Goal: Information Seeking & Learning: Learn about a topic

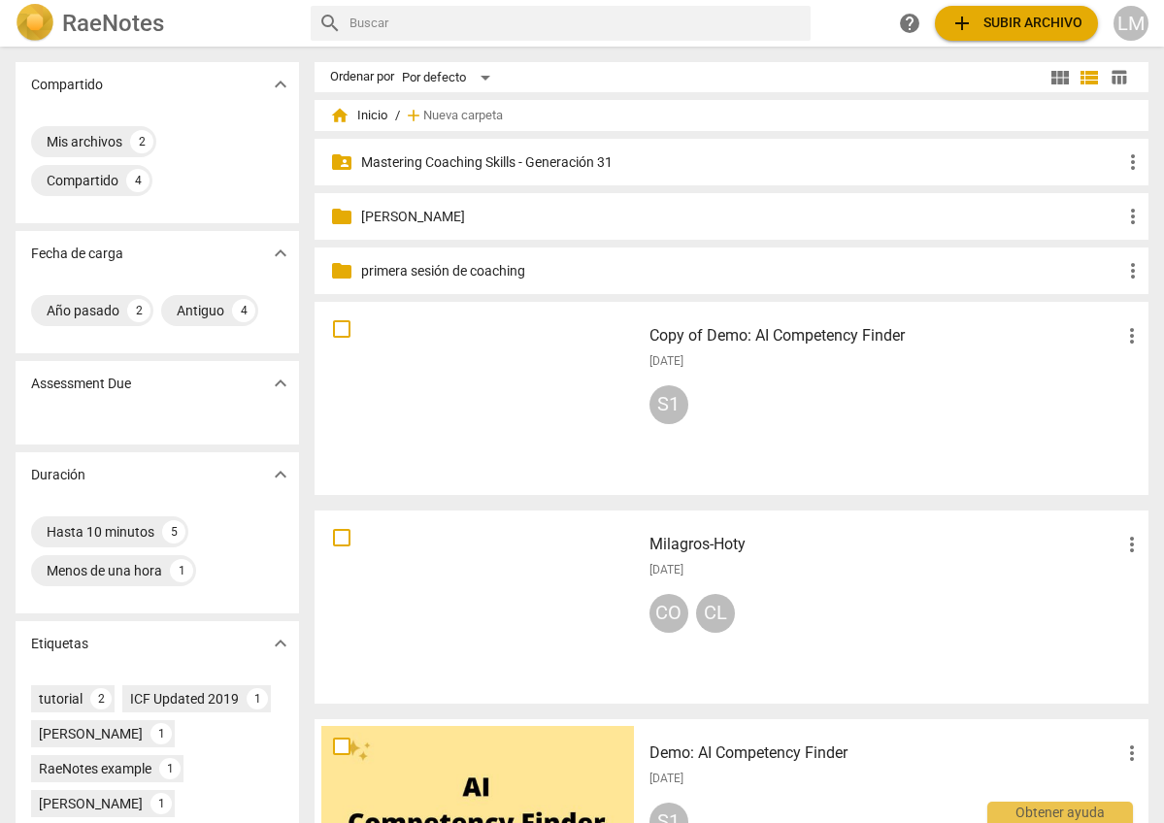
click at [526, 166] on p "Mastering Coaching Skills - Generación 31" at bounding box center [741, 162] width 760 height 20
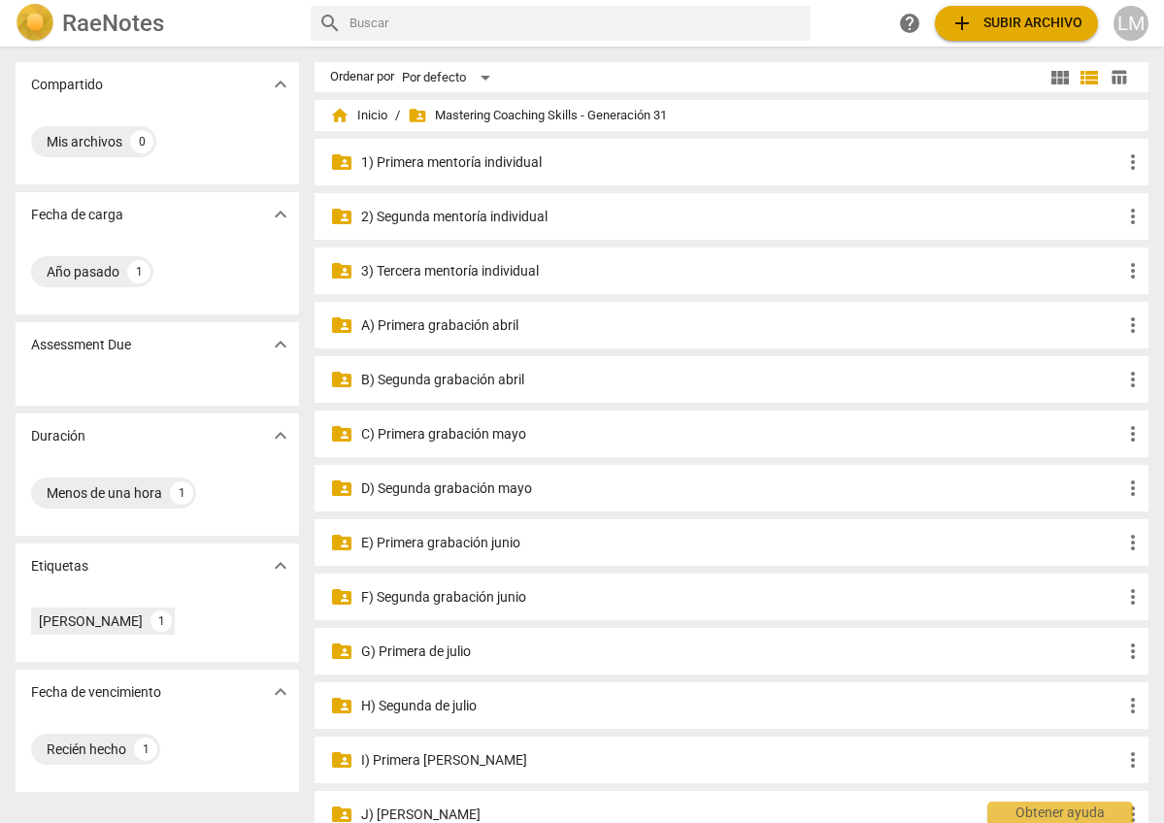
click at [410, 219] on p "2) Segunda mentoría individual" at bounding box center [741, 217] width 760 height 20
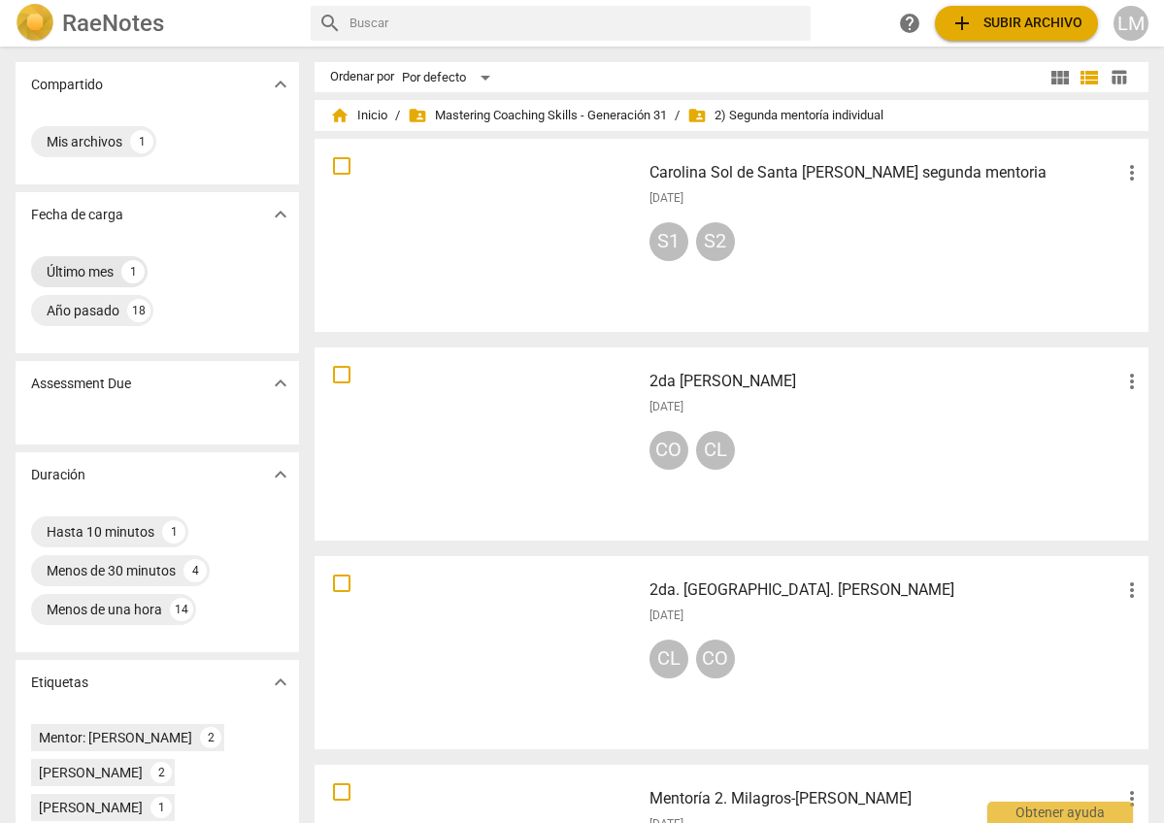
click at [111, 268] on div "Último mes" at bounding box center [80, 271] width 67 height 19
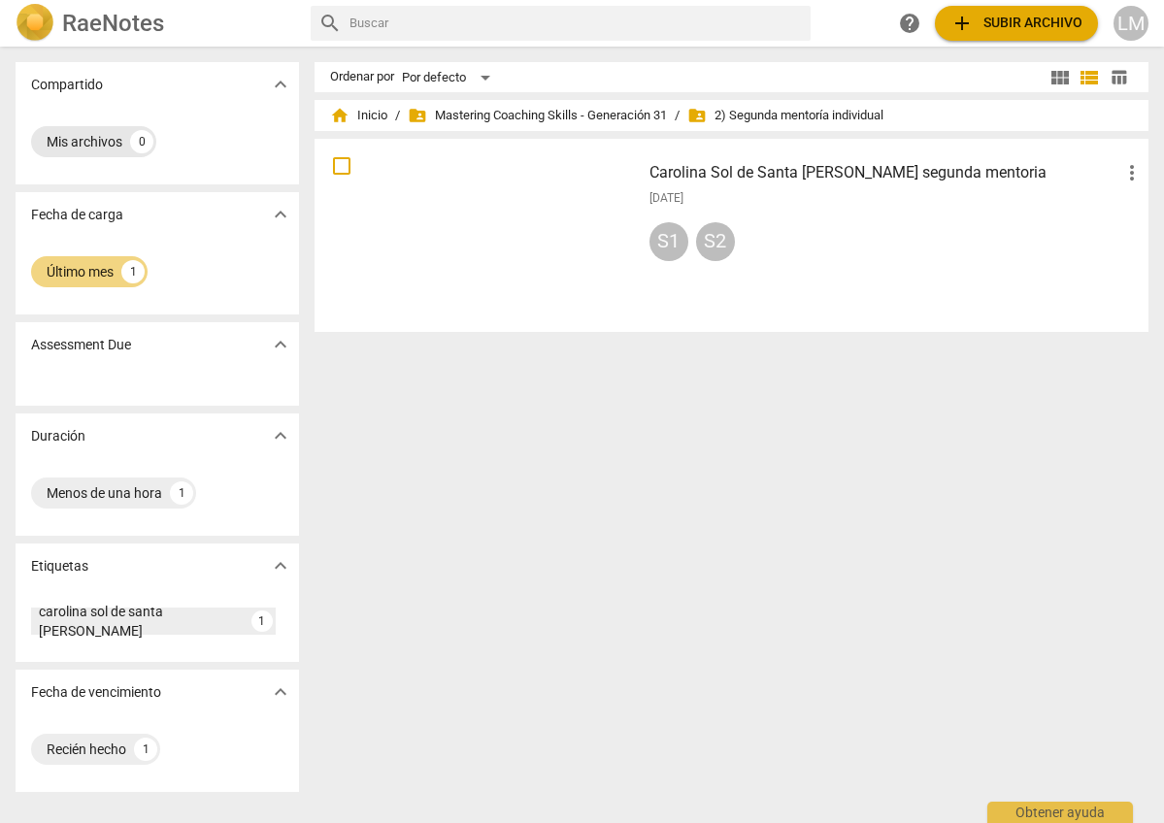
click at [97, 148] on div "Mis archivos" at bounding box center [85, 141] width 76 height 19
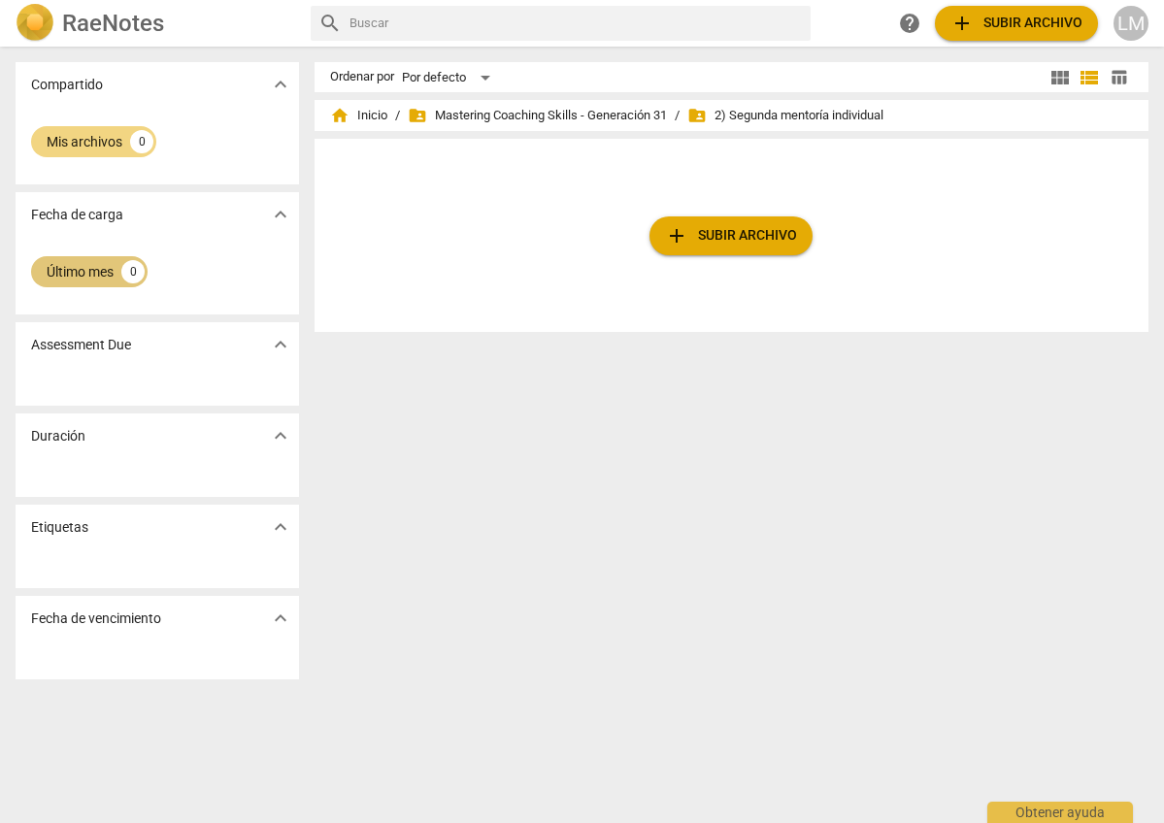
click at [106, 270] on div "Último mes" at bounding box center [80, 271] width 67 height 19
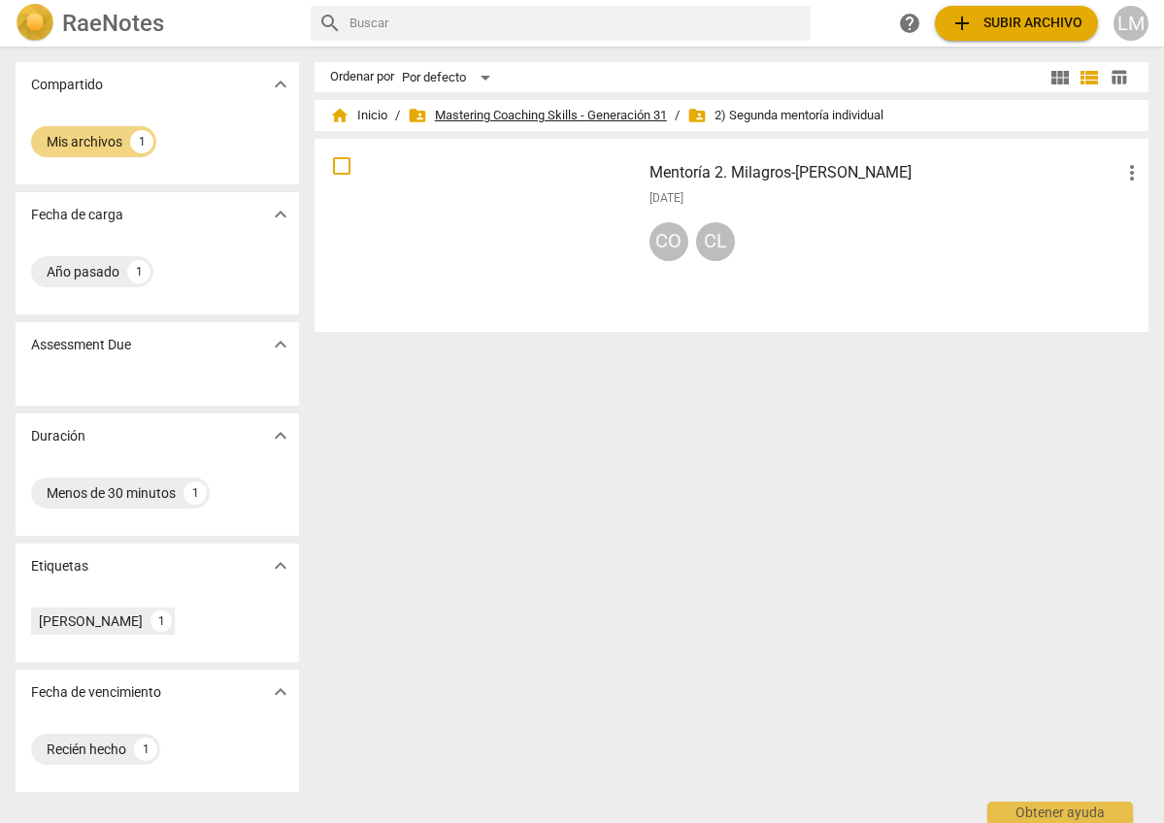
click at [585, 116] on span "folder_shared Mastering Coaching Skills - Generación 31" at bounding box center [537, 115] width 259 height 19
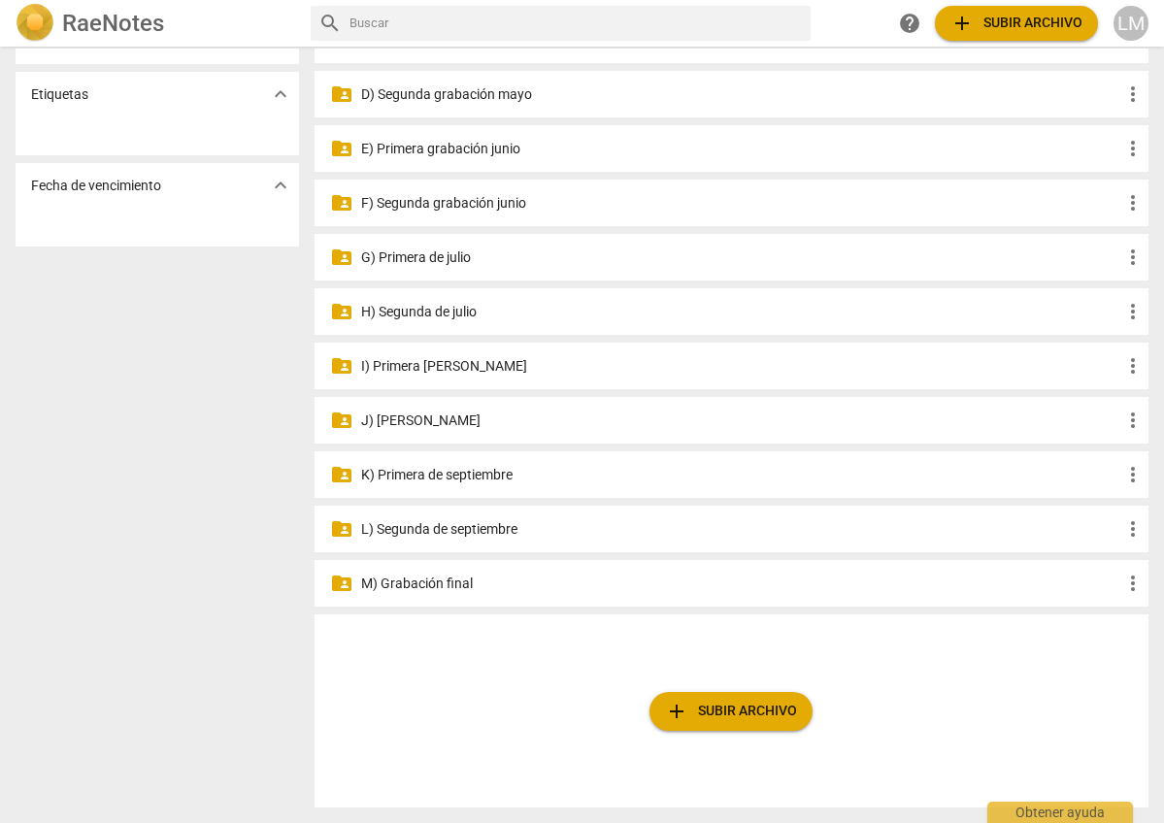
click at [442, 419] on p "J) [PERSON_NAME]" at bounding box center [741, 420] width 760 height 20
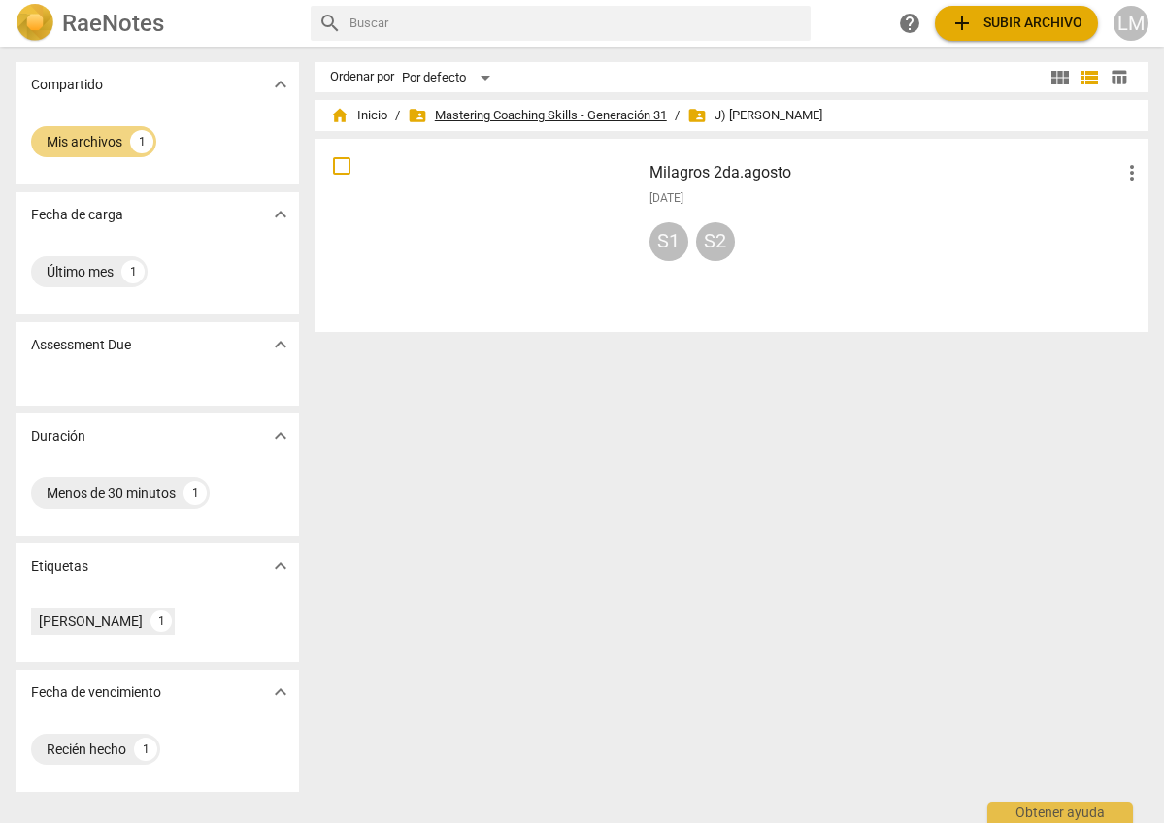
click at [503, 115] on span "folder_shared Mastering Coaching Skills - Generación 31" at bounding box center [537, 115] width 259 height 19
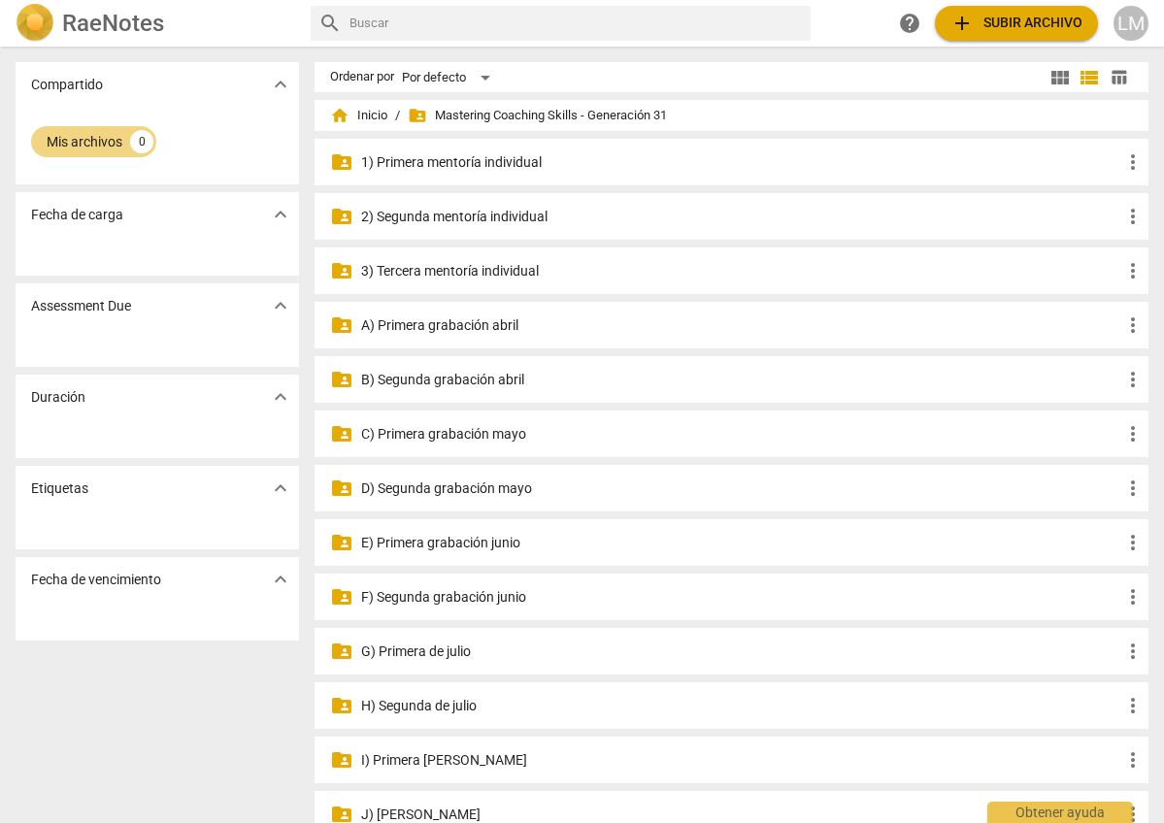
click at [496, 166] on p "1) Primera mentoría individual" at bounding box center [741, 162] width 760 height 20
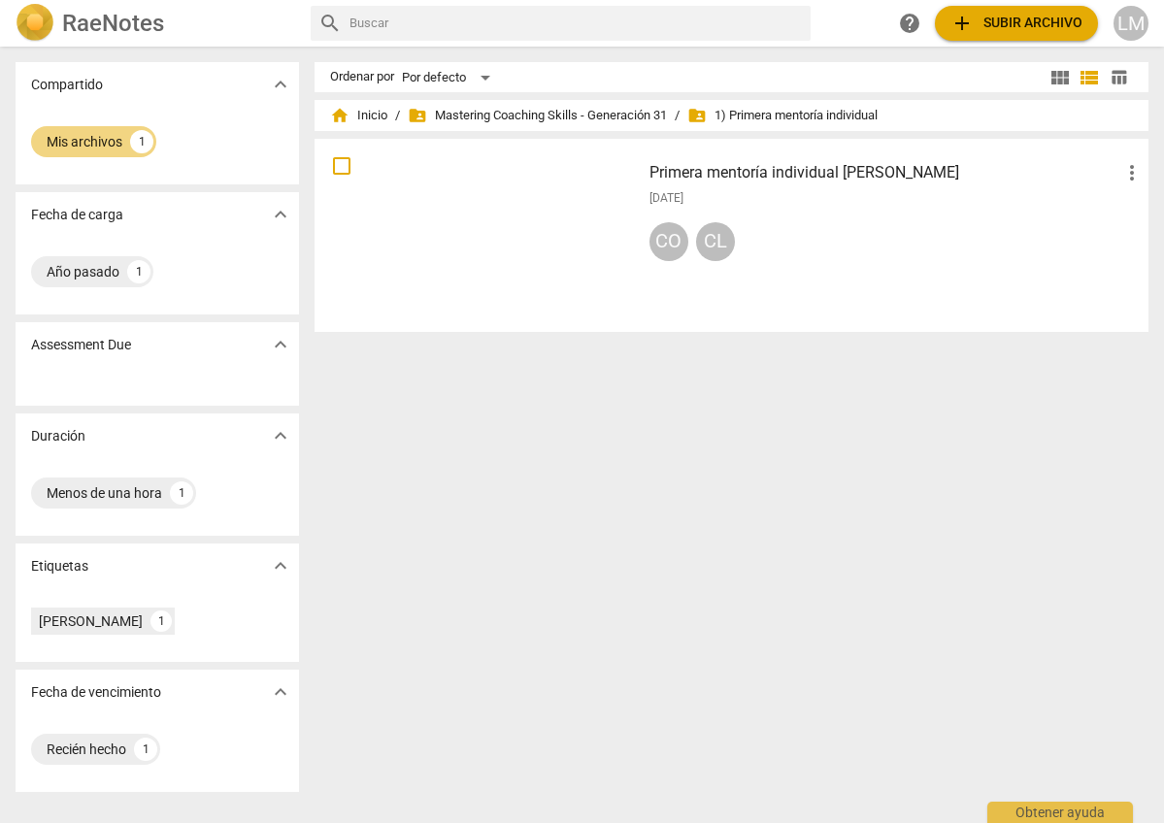
click at [508, 270] on div at bounding box center [477, 236] width 312 height 180
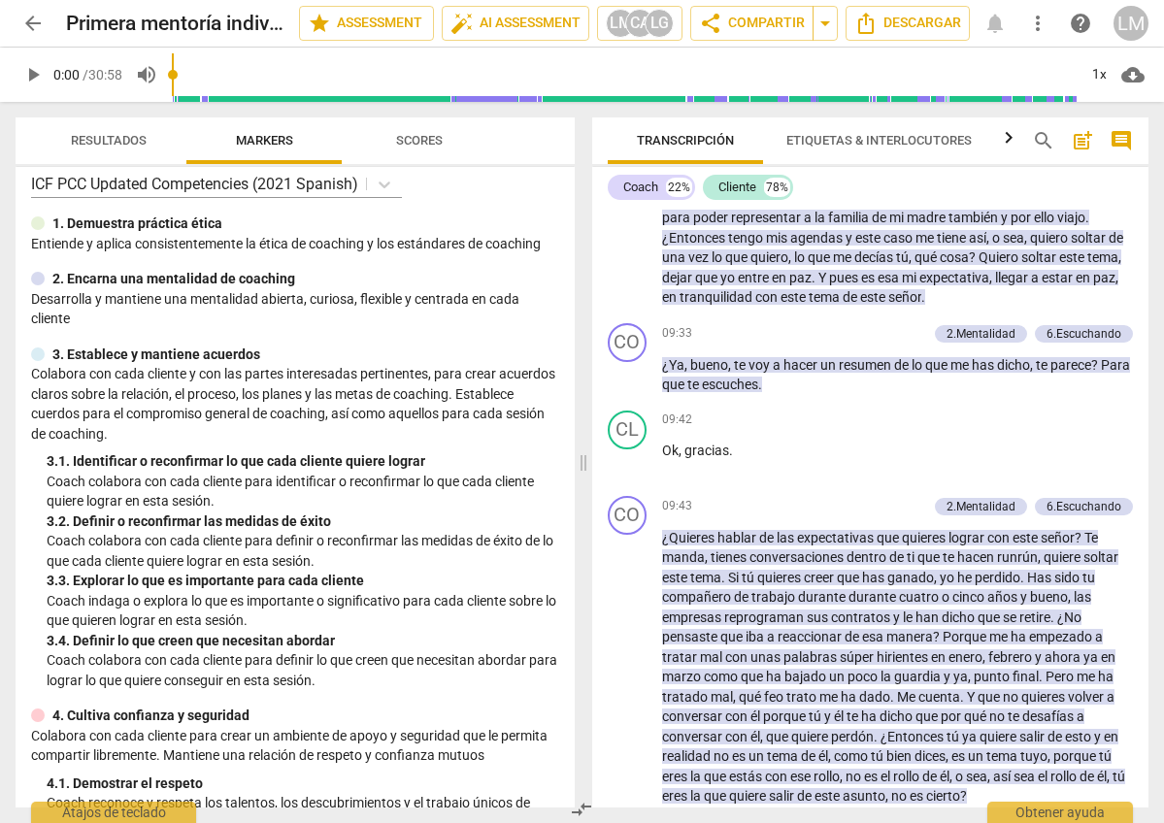
scroll to position [2101, 0]
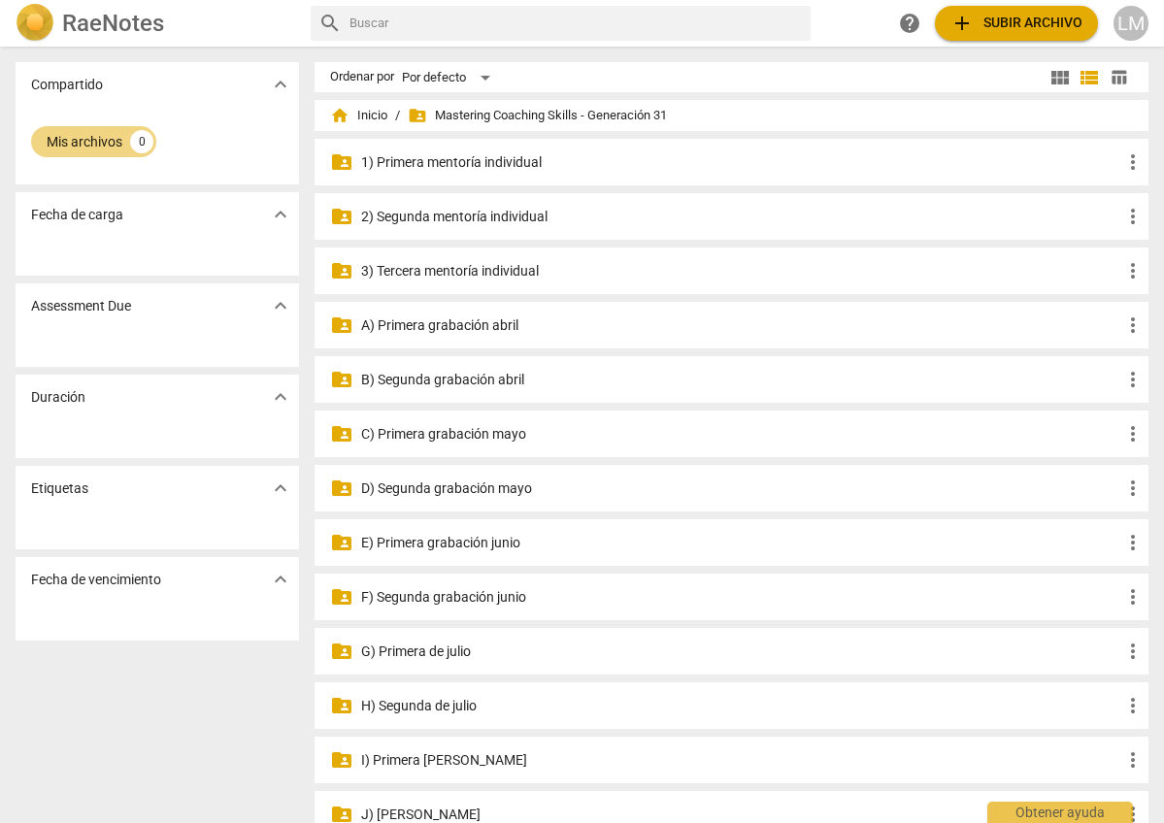
click at [400, 213] on p "2) Segunda mentoría individual" at bounding box center [741, 217] width 760 height 20
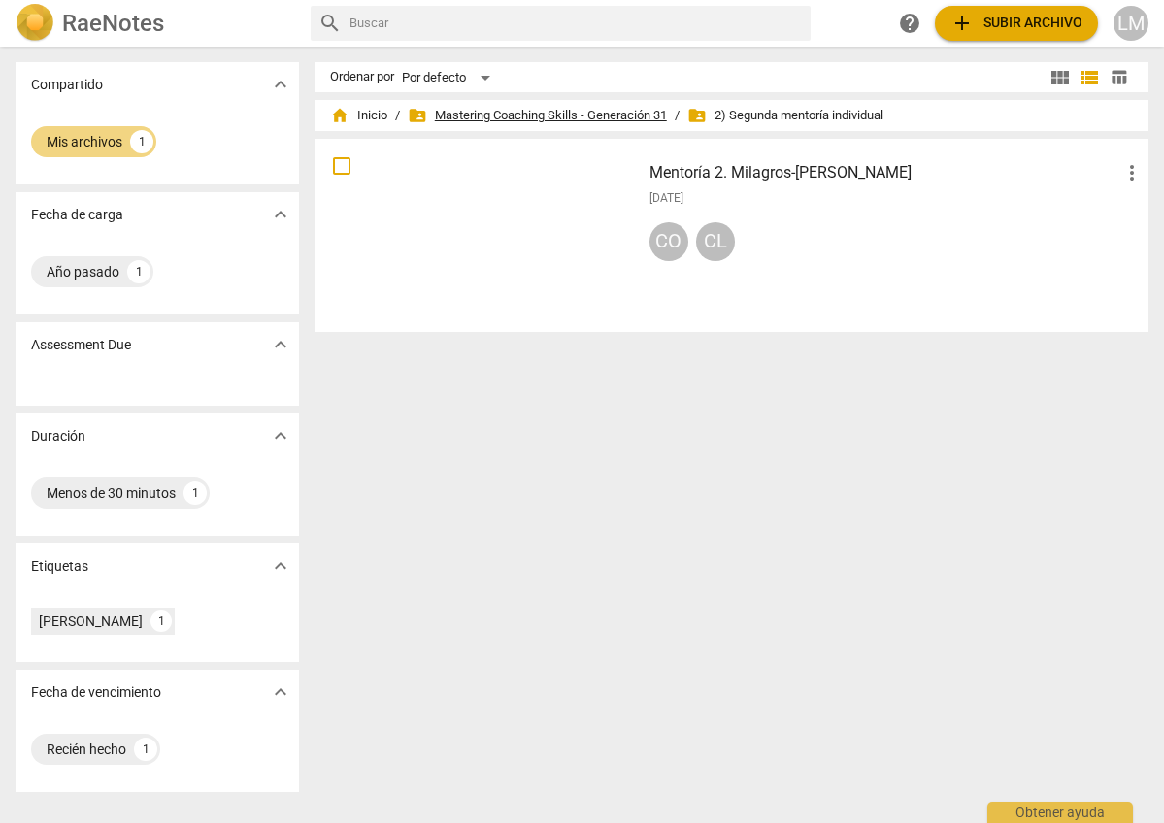
click at [460, 107] on span "folder_shared Mastering Coaching Skills - Generación 31" at bounding box center [537, 115] width 259 height 19
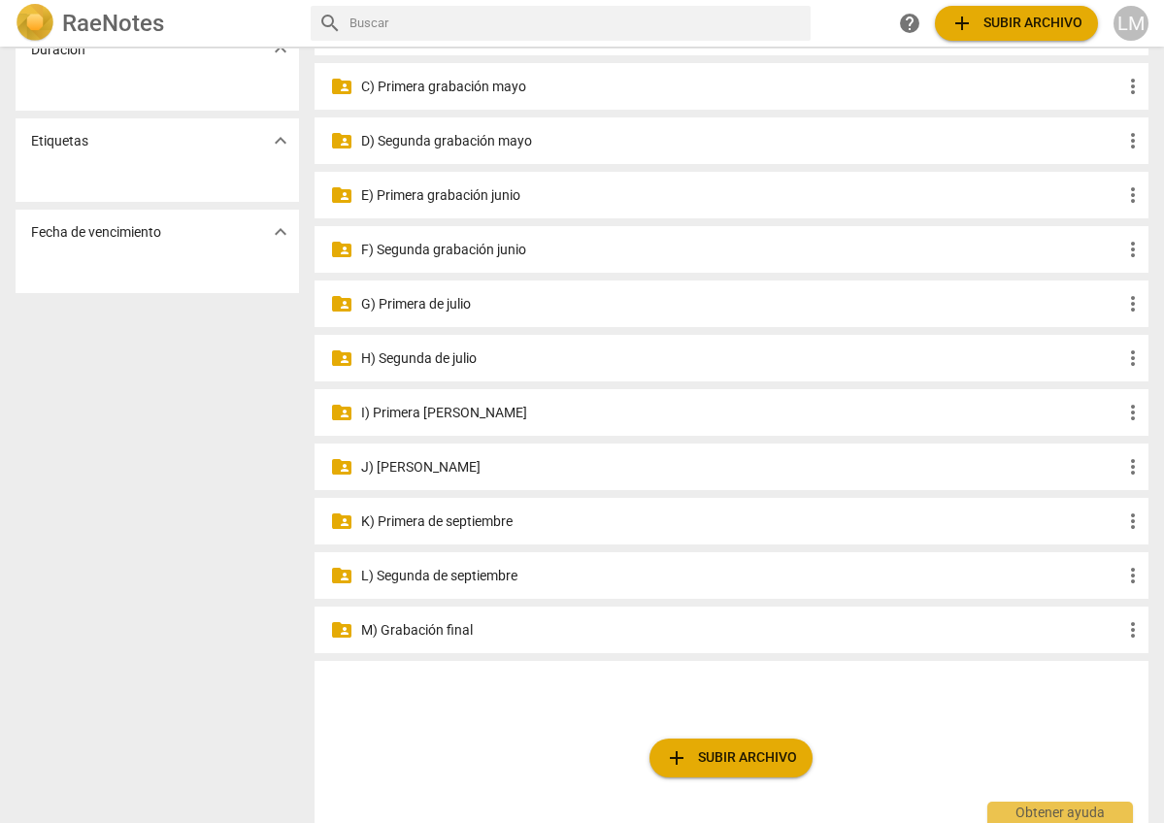
scroll to position [328, 0]
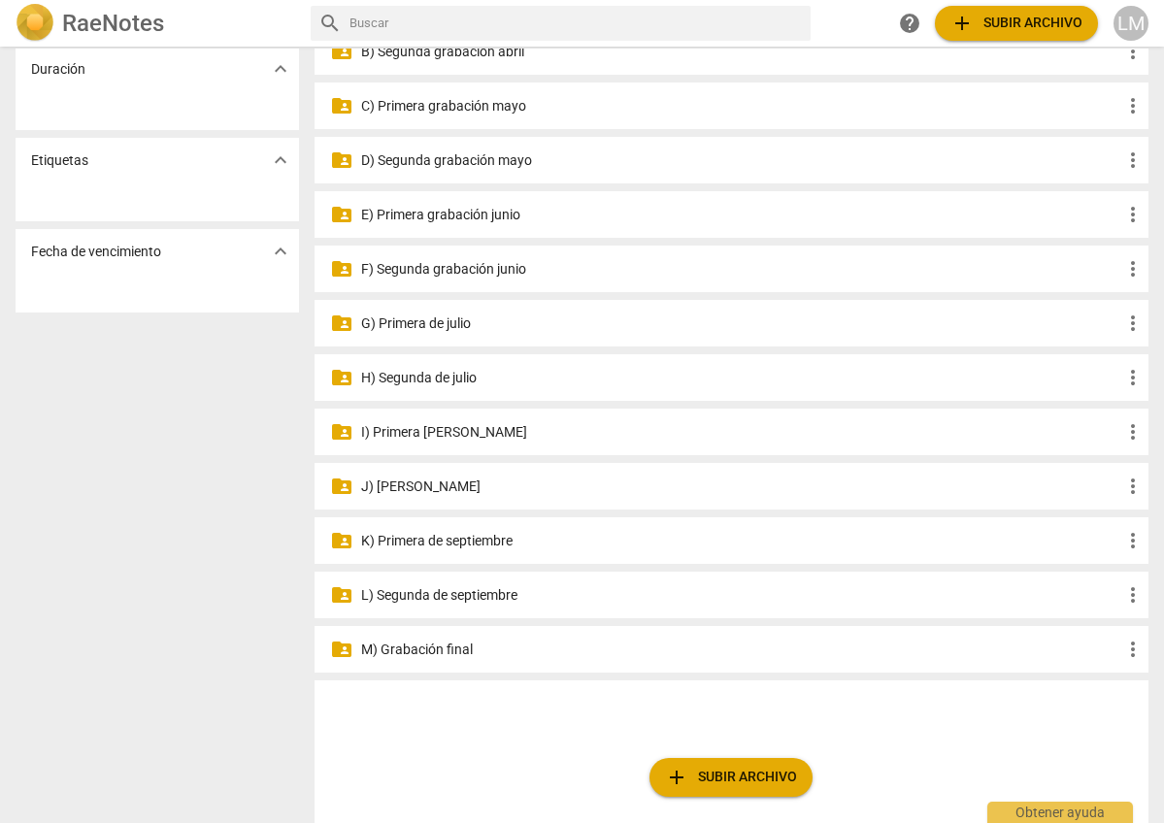
click at [468, 535] on p "K) Primera de septiembre" at bounding box center [741, 541] width 760 height 20
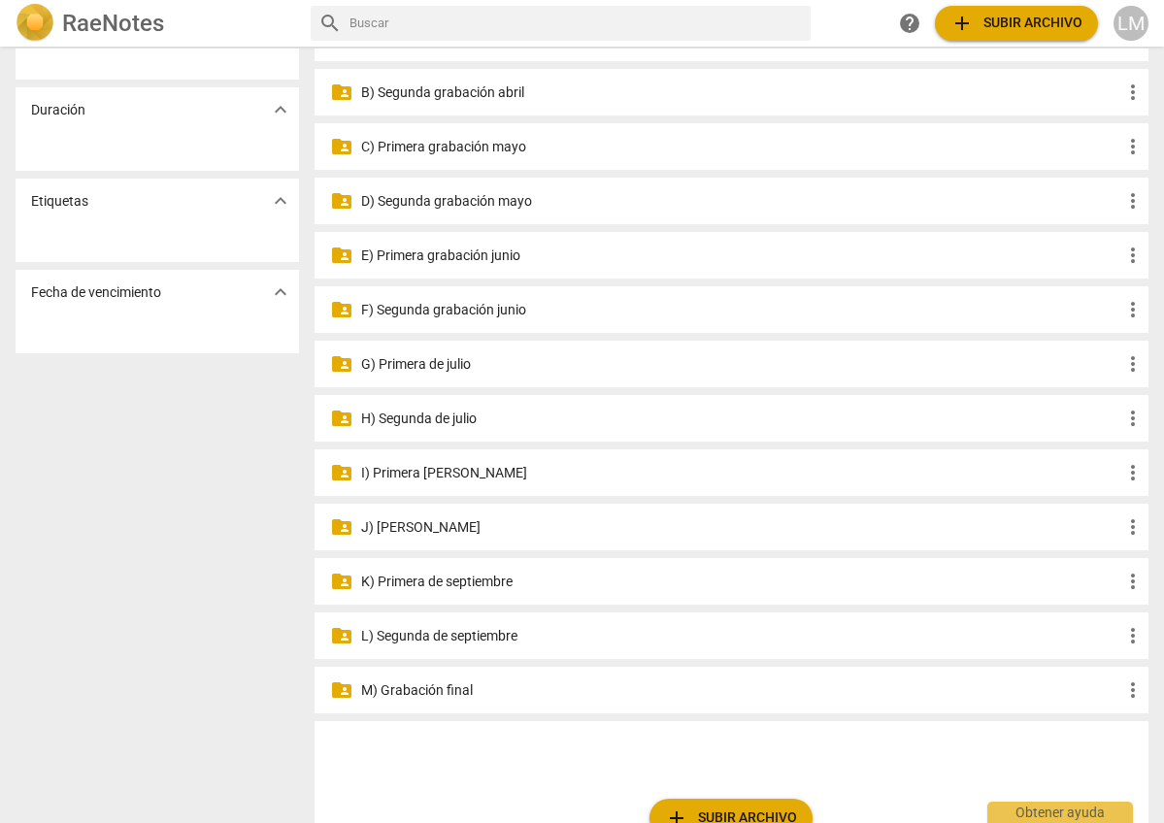
scroll to position [289, 0]
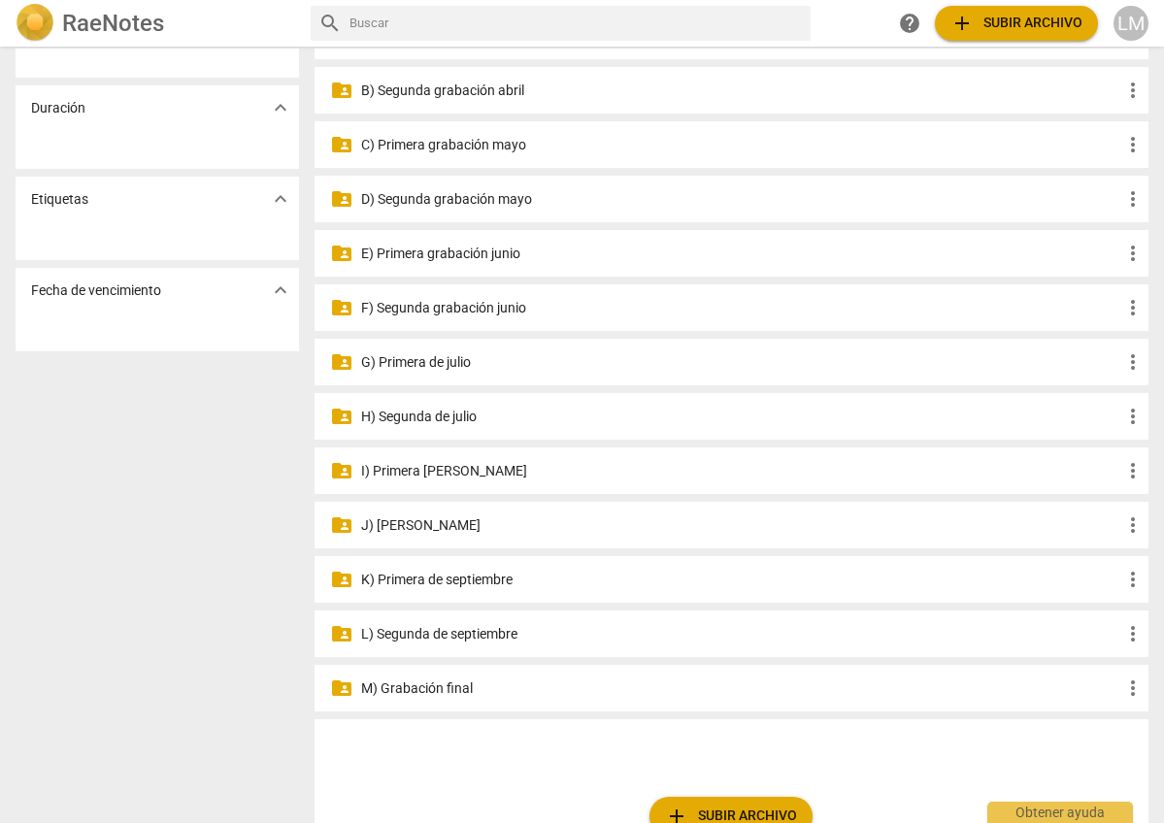
click at [397, 525] on p "J) [PERSON_NAME]" at bounding box center [741, 525] width 760 height 20
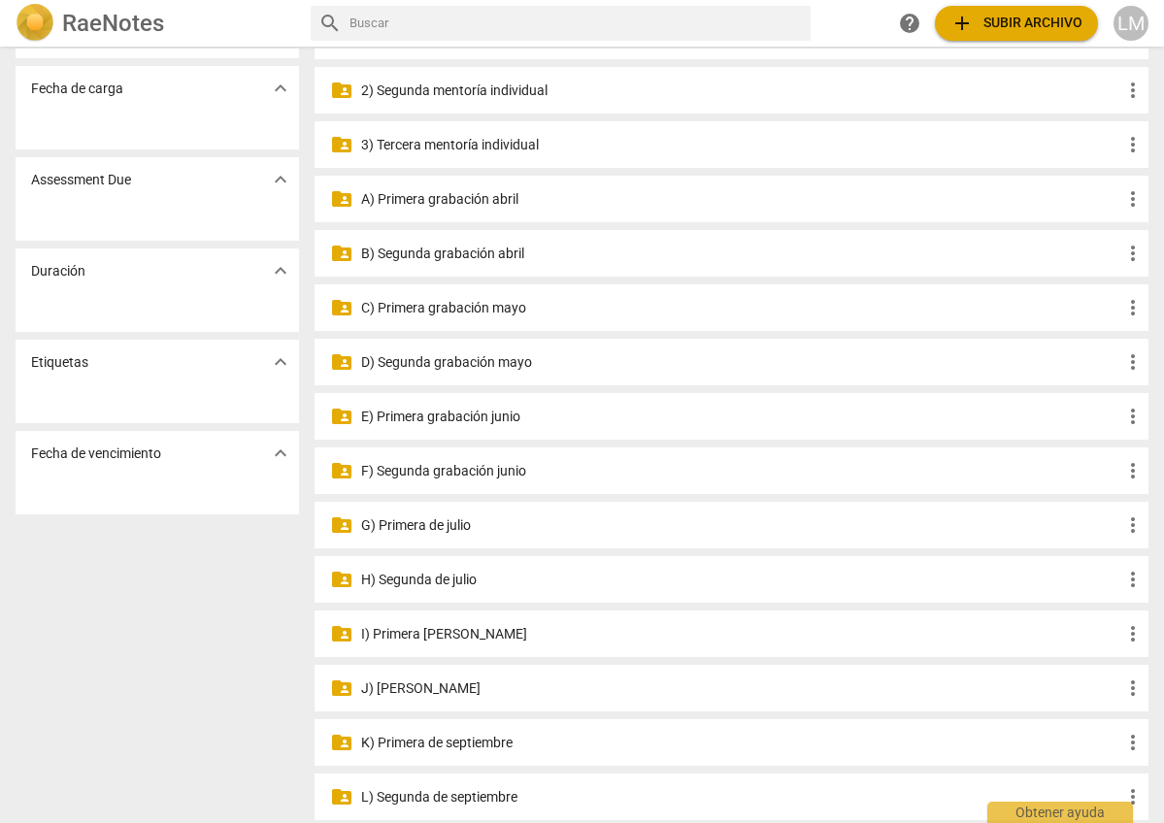
scroll to position [153, 0]
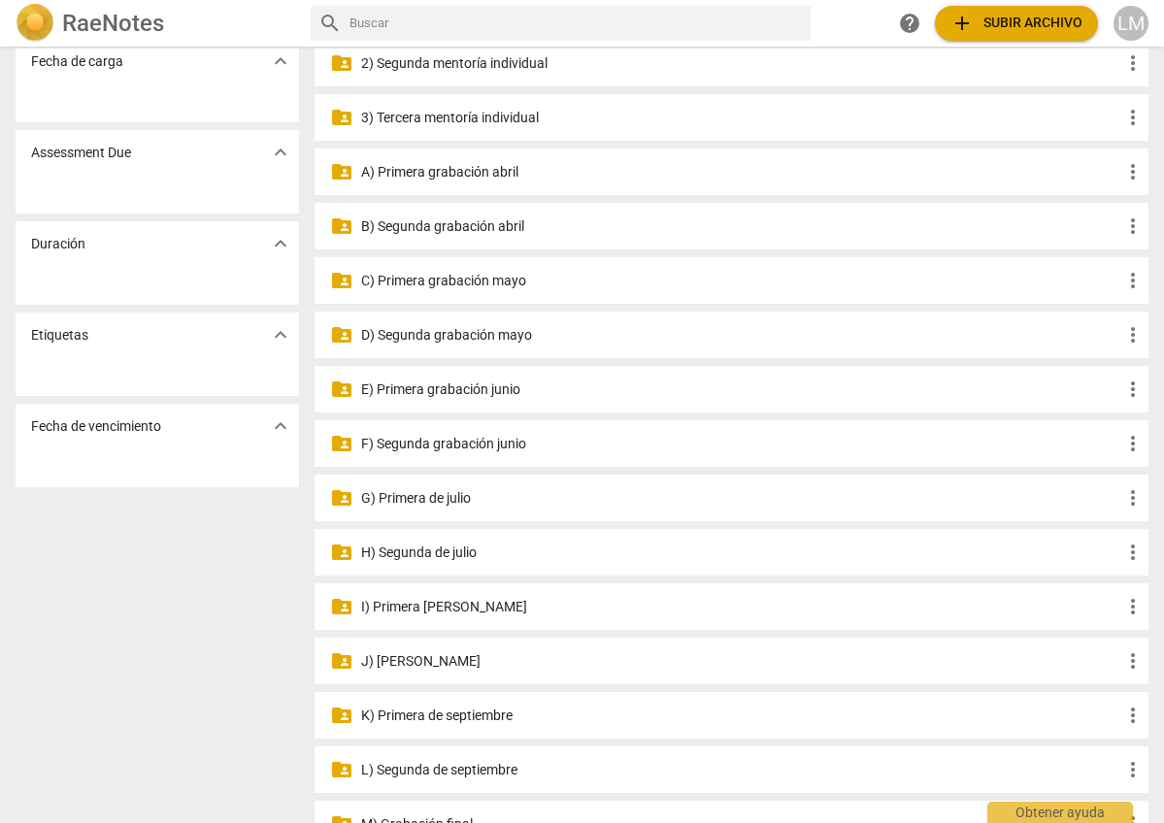
click at [396, 604] on p "I) Primera [PERSON_NAME]" at bounding box center [741, 607] width 760 height 20
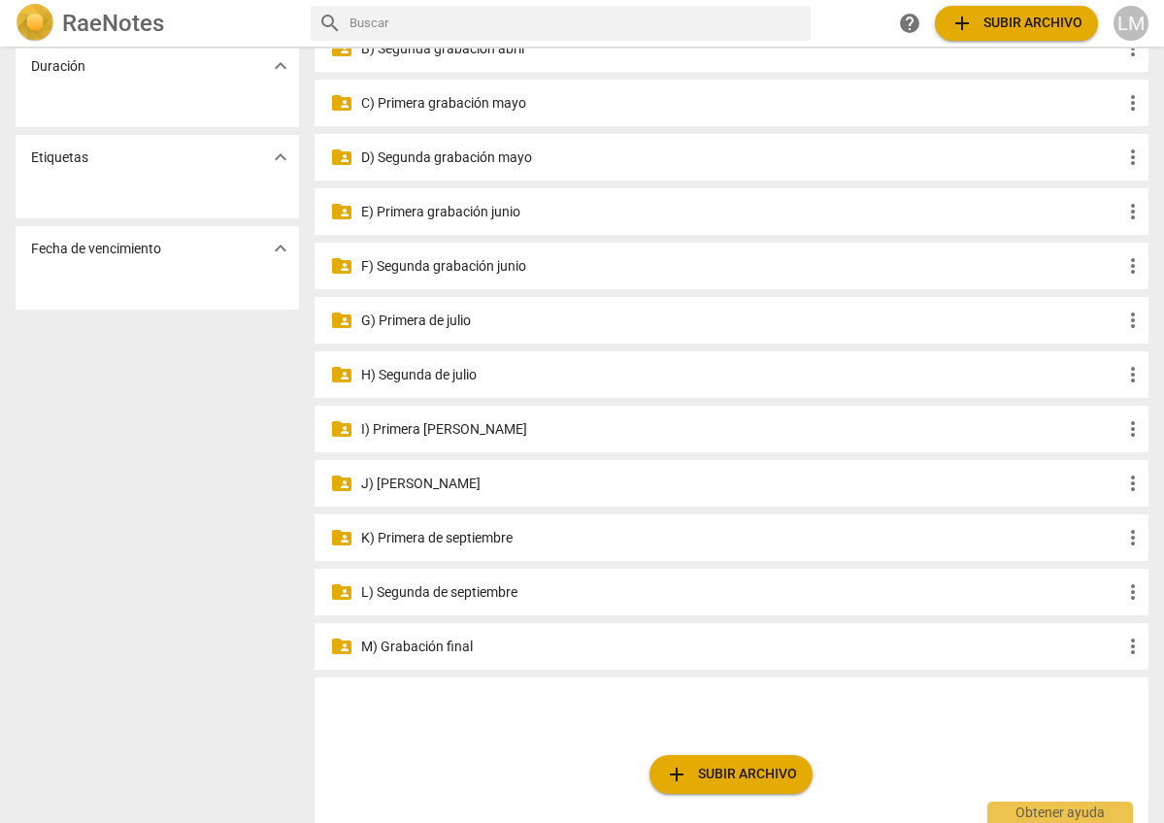
scroll to position [332, 0]
click at [382, 534] on p "K) Primera de septiembre" at bounding box center [741, 537] width 760 height 20
